Goal: Obtain resource: Obtain resource

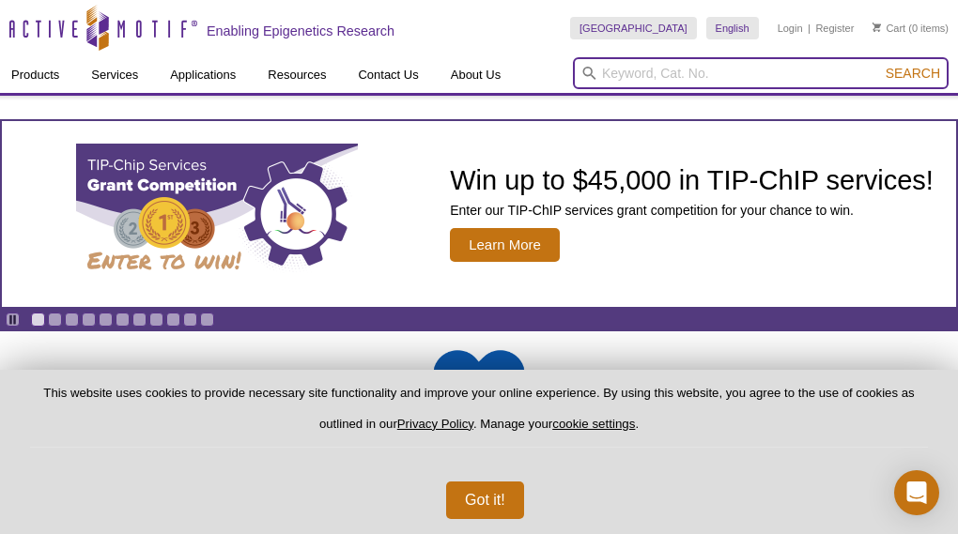
click at [816, 89] on input "search" at bounding box center [761, 73] width 376 height 32
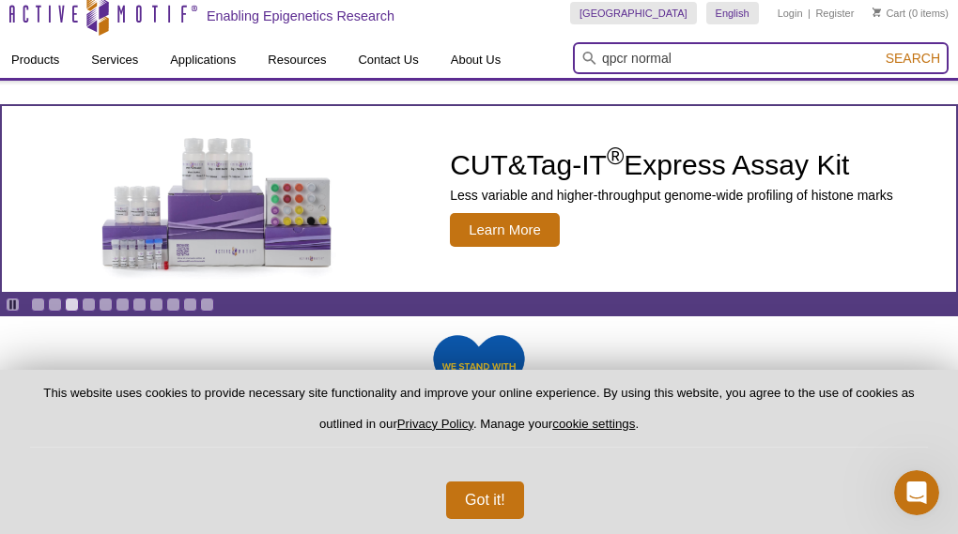
scroll to position [19, 0]
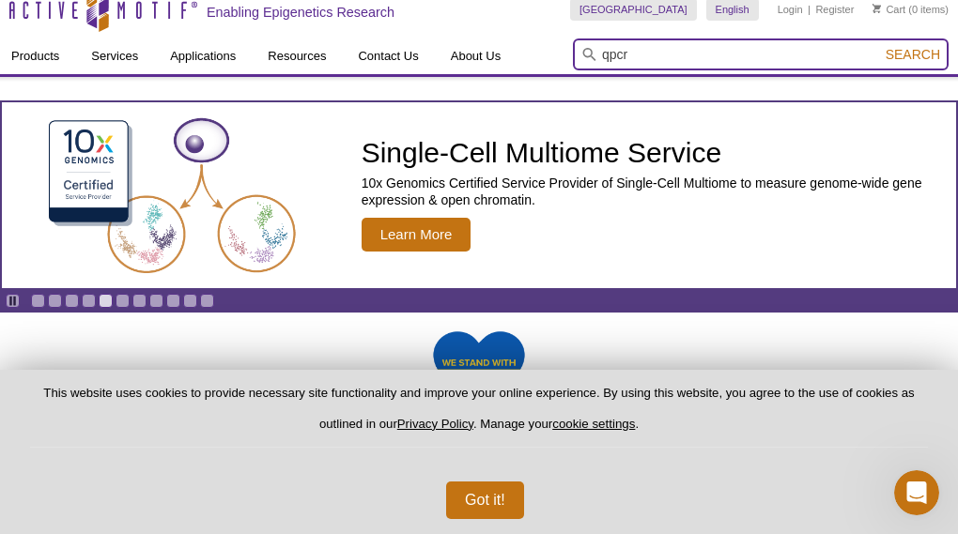
type input "qpcr"
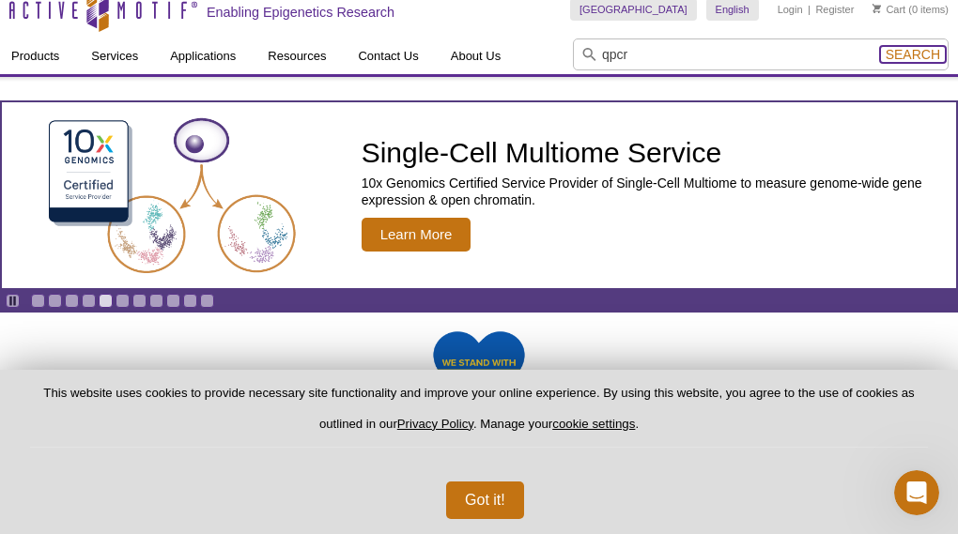
click at [933, 61] on span "Search" at bounding box center [913, 54] width 54 height 15
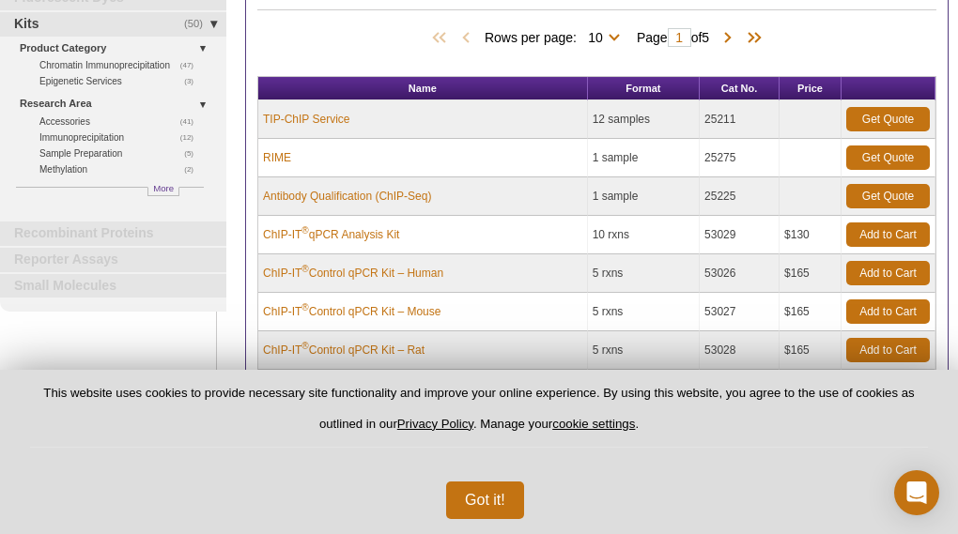
scroll to position [200, 0]
click at [380, 229] on link "ChIP-IT ® qPCR Analysis Kit" at bounding box center [331, 234] width 136 height 17
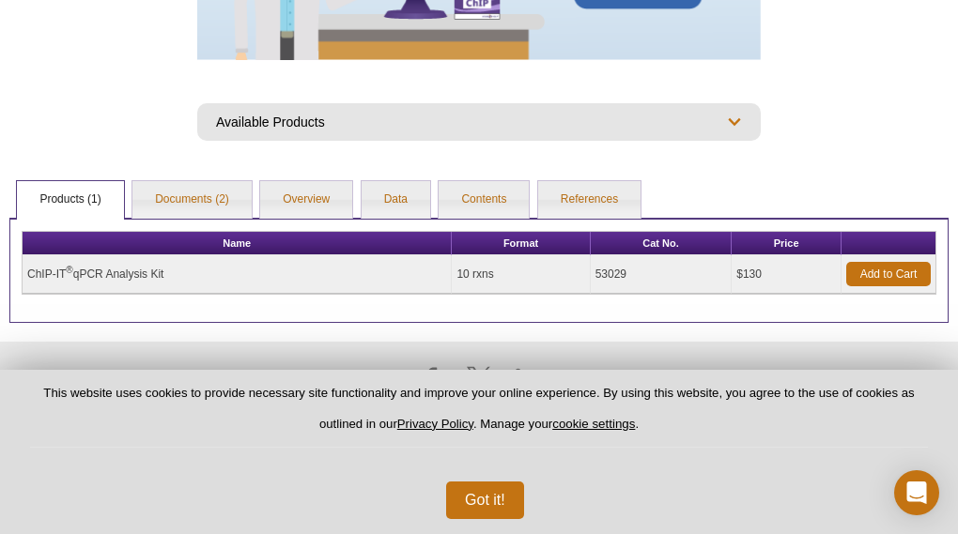
scroll to position [552, 0]
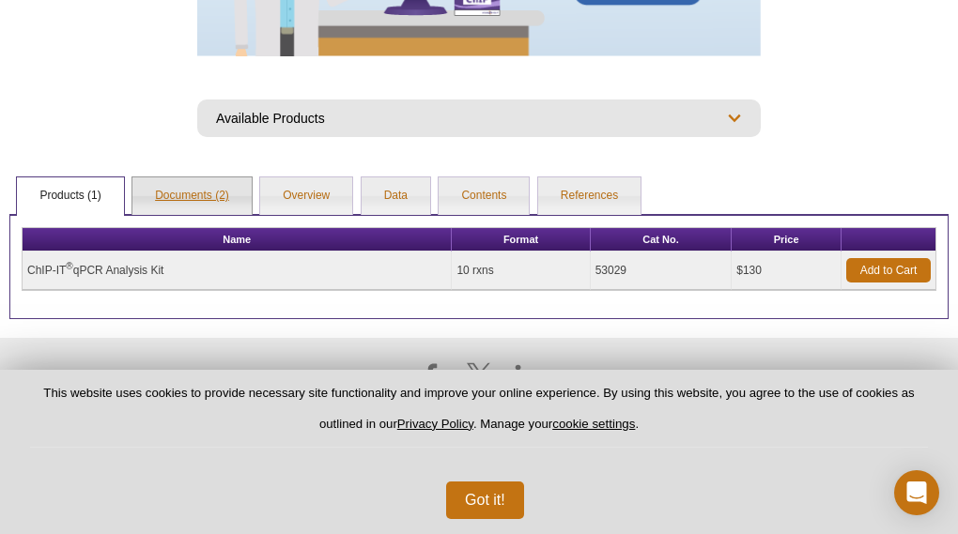
click at [193, 177] on link "Documents (2)" at bounding box center [191, 196] width 119 height 38
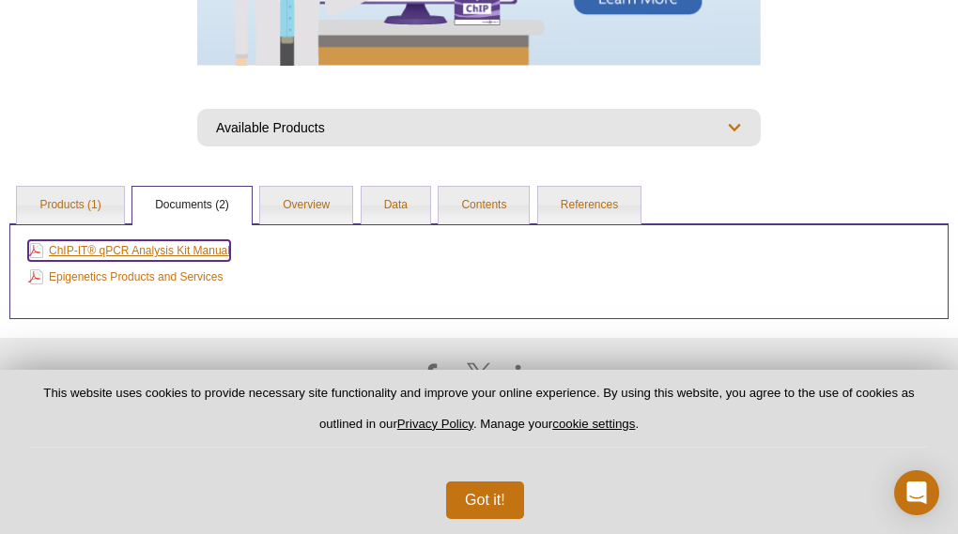
click at [122, 240] on link "ChIP-IT® qPCR Analysis Kit Manual" at bounding box center [129, 250] width 202 height 21
